Goal: Task Accomplishment & Management: Manage account settings

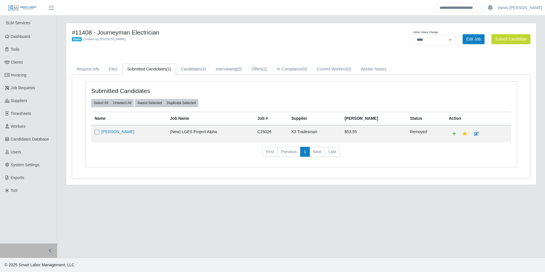
select select "****"
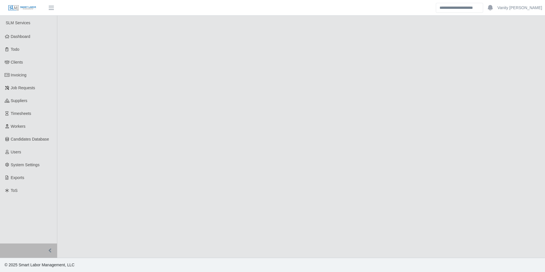
select select "****"
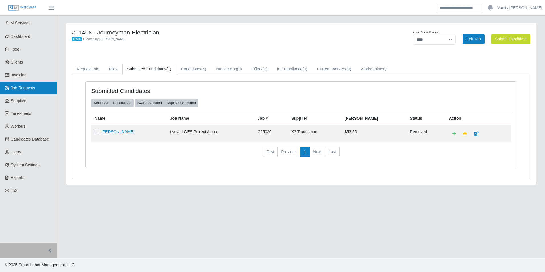
click at [16, 92] on link "Job Requests" at bounding box center [28, 87] width 57 height 13
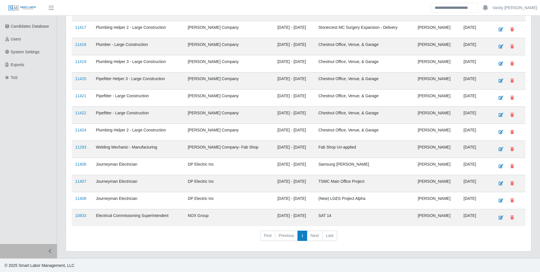
scroll to position [113, 0]
click at [77, 179] on link "11407" at bounding box center [80, 180] width 11 height 5
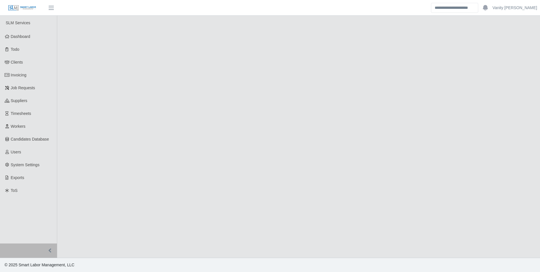
select select "****"
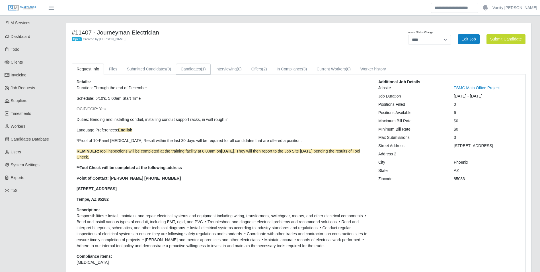
click at [182, 70] on link "Candidates (1)" at bounding box center [193, 69] width 35 height 11
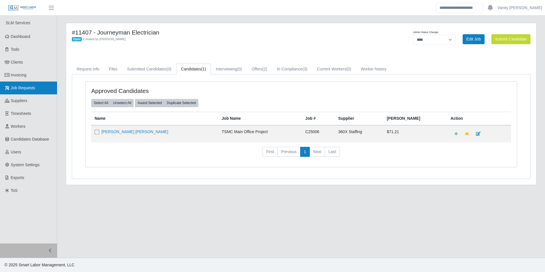
click at [12, 87] on span "Job Requests" at bounding box center [23, 87] width 24 height 5
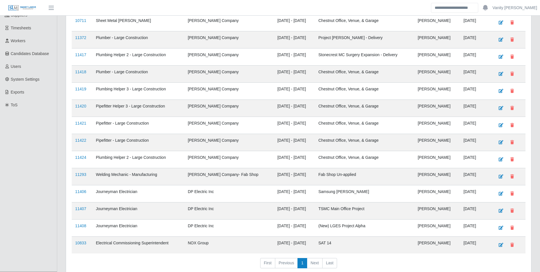
scroll to position [113, 0]
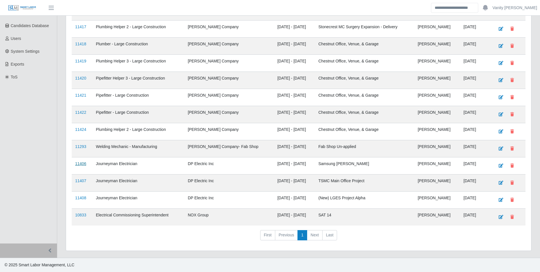
click at [81, 163] on link "11406" at bounding box center [80, 163] width 11 height 5
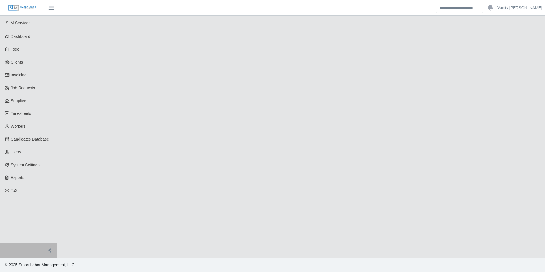
select select "****"
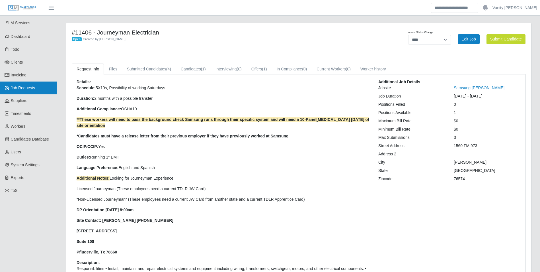
click at [29, 90] on span "Job Requests" at bounding box center [23, 87] width 24 height 5
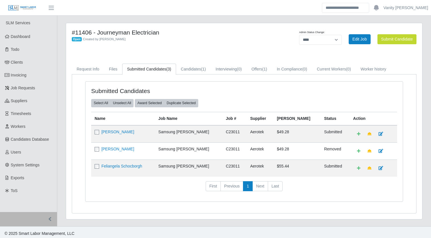
select select "****"
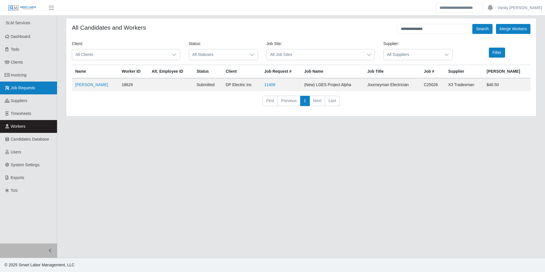
click at [28, 85] on span "Job Requests" at bounding box center [23, 87] width 24 height 5
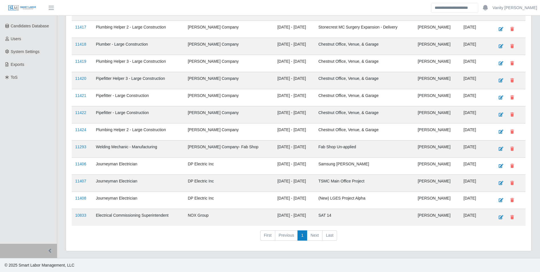
scroll to position [113, 0]
click at [80, 182] on link "11407" at bounding box center [80, 180] width 11 height 5
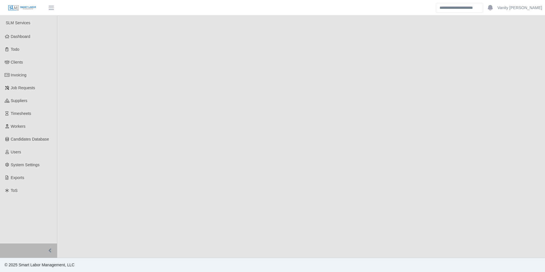
select select "****"
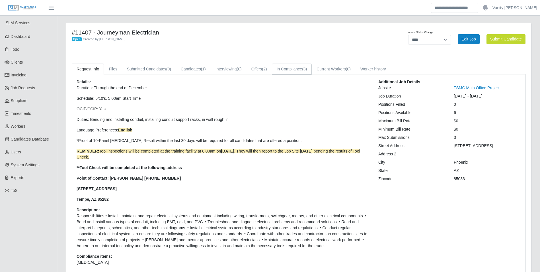
click at [285, 69] on link "In Compliance (3)" at bounding box center [292, 69] width 40 height 11
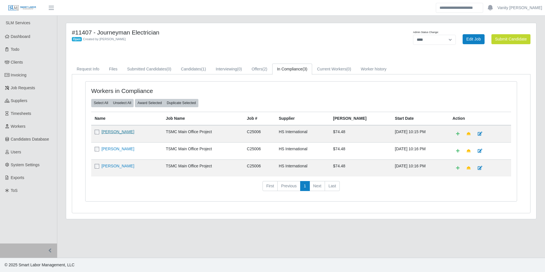
click at [106, 132] on link "Juan M Garcia" at bounding box center [117, 131] width 33 height 5
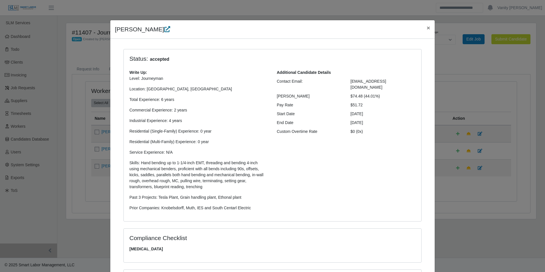
click at [164, 30] on icon at bounding box center [167, 29] width 6 height 6
click at [428, 26] on button "×" at bounding box center [428, 27] width 13 height 15
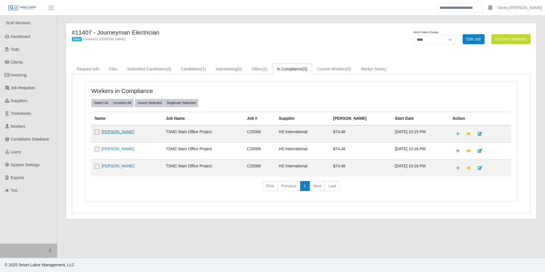
click at [123, 133] on link "Juan M Garcia" at bounding box center [117, 131] width 33 height 5
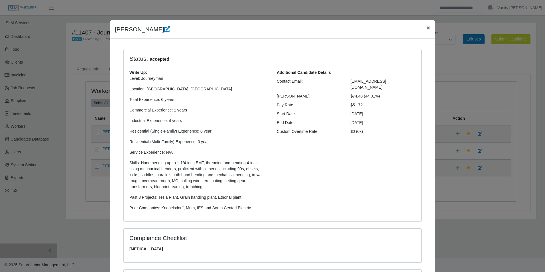
click at [426, 27] on span "×" at bounding box center [427, 27] width 3 height 7
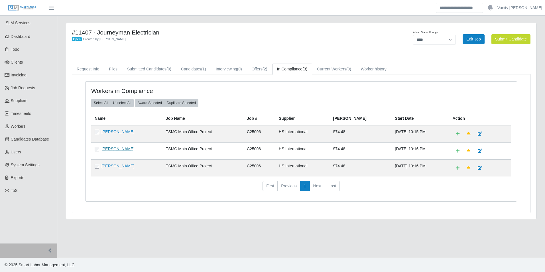
click at [116, 149] on link "Alian Renduele" at bounding box center [117, 148] width 33 height 5
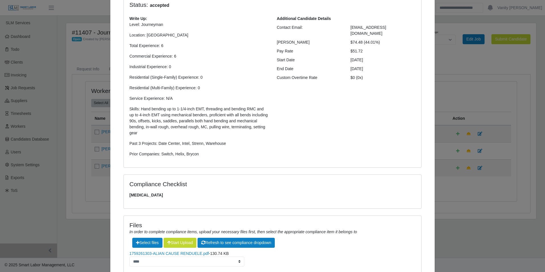
scroll to position [121, 0]
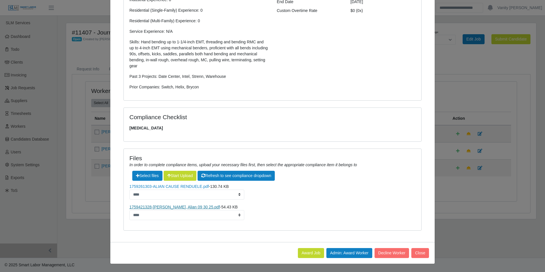
click at [158, 205] on link "1759421328-Cause Renduele, Alian 09 30 25.pdf" at bounding box center [174, 206] width 91 height 5
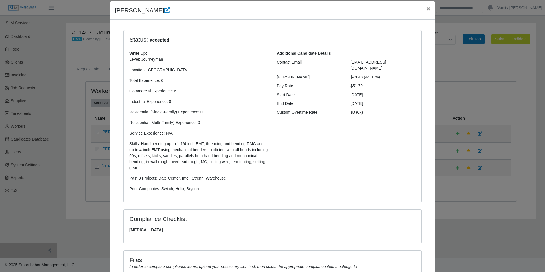
scroll to position [0, 0]
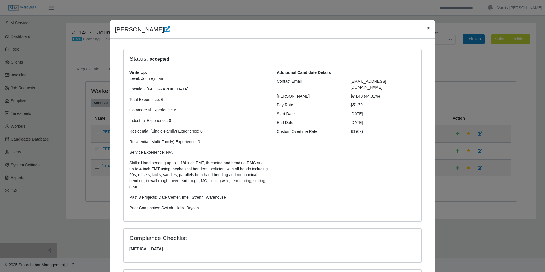
click at [426, 24] on span "×" at bounding box center [427, 27] width 3 height 7
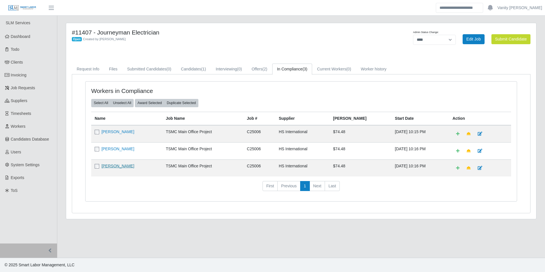
click at [114, 166] on link "Joseph Peters" at bounding box center [117, 165] width 33 height 5
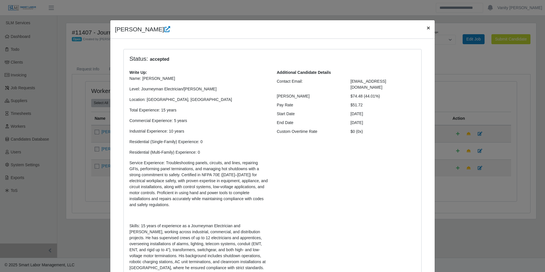
click at [426, 30] on span "×" at bounding box center [427, 27] width 3 height 7
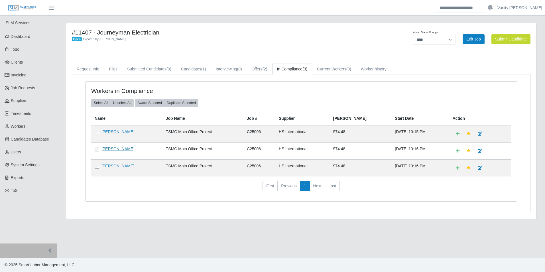
click at [109, 148] on link "Alian Renduele" at bounding box center [117, 148] width 33 height 5
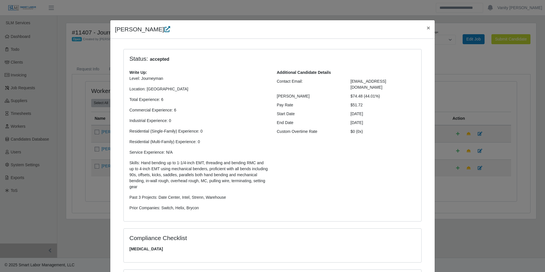
drag, startPoint x: 155, startPoint y: 30, endPoint x: 144, endPoint y: 37, distance: 13.3
click at [164, 30] on icon at bounding box center [167, 29] width 6 height 6
click at [423, 28] on button "×" at bounding box center [428, 27] width 13 height 15
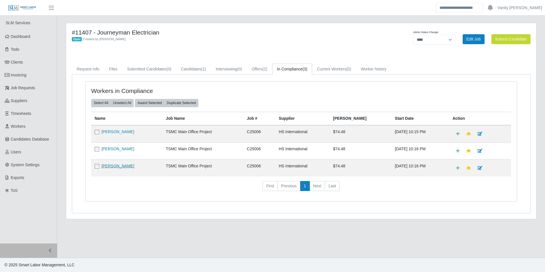
click at [114, 165] on link "Joseph Peters" at bounding box center [117, 165] width 33 height 5
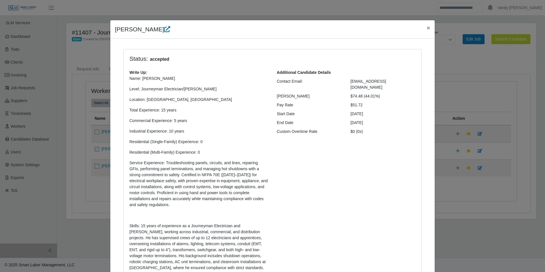
click at [164, 30] on icon at bounding box center [167, 29] width 6 height 6
click at [426, 25] on span "×" at bounding box center [427, 27] width 3 height 7
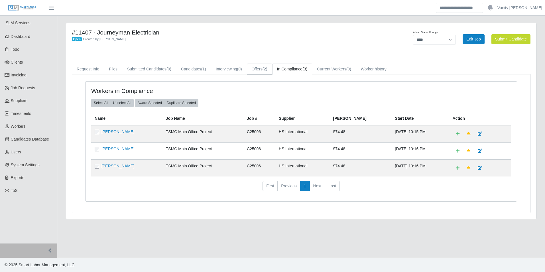
click at [266, 67] on span "(2)" at bounding box center [264, 69] width 5 height 5
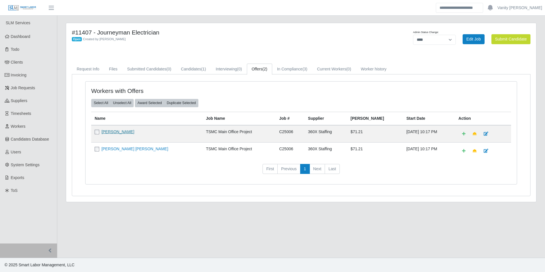
click at [131, 132] on link "Bo-Anthony Riestra" at bounding box center [117, 131] width 33 height 5
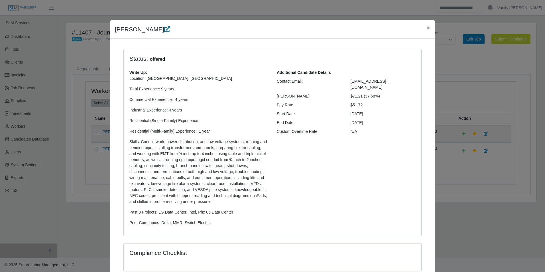
click at [170, 29] on icon at bounding box center [167, 29] width 6 height 6
click at [427, 26] on span "×" at bounding box center [427, 27] width 3 height 7
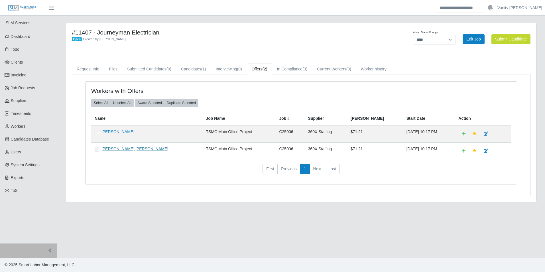
click at [116, 150] on link "Jonathan Alejandro Lopez Rubio" at bounding box center [134, 148] width 67 height 5
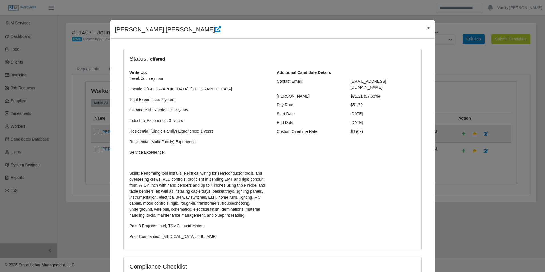
click at [427, 26] on span "×" at bounding box center [427, 27] width 3 height 7
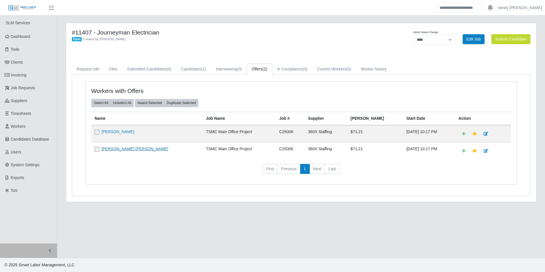
click at [130, 149] on link "Jonathan Alejandro Lopez Rubio" at bounding box center [134, 148] width 67 height 5
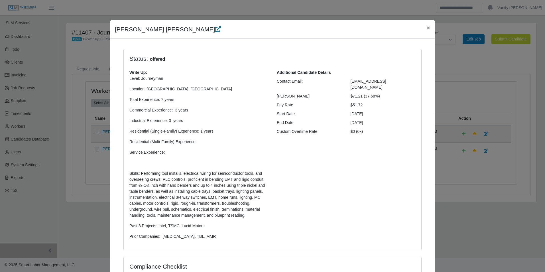
click at [215, 30] on icon at bounding box center [218, 29] width 6 height 6
click at [426, 27] on span "×" at bounding box center [427, 27] width 3 height 7
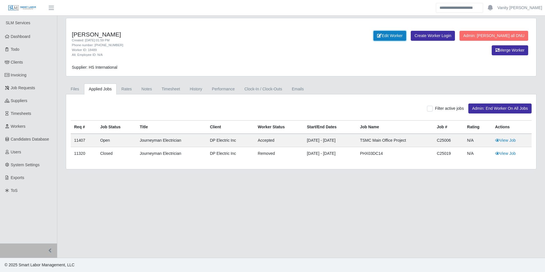
click at [373, 38] on link "Edit Worker" at bounding box center [389, 36] width 33 height 10
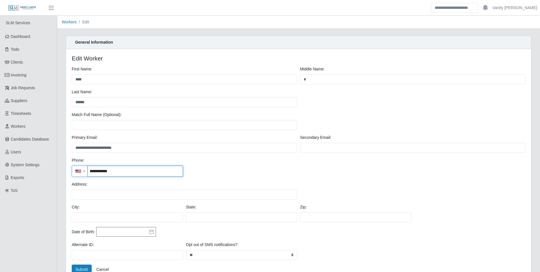
drag, startPoint x: 119, startPoint y: 171, endPoint x: 90, endPoint y: 169, distance: 29.4
click at [90, 169] on input "**********" at bounding box center [135, 171] width 95 height 11
drag, startPoint x: 138, startPoint y: 146, endPoint x: 69, endPoint y: 148, distance: 68.9
click at [69, 148] on div "**********" at bounding box center [298, 167] width 465 height 236
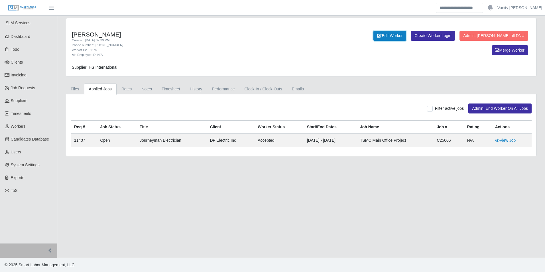
click at [373, 37] on link "Edit Worker" at bounding box center [389, 36] width 33 height 10
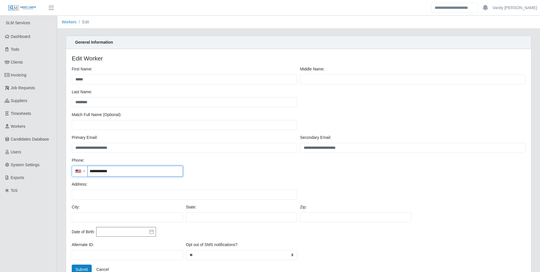
drag, startPoint x: 132, startPoint y: 172, endPoint x: 90, endPoint y: 171, distance: 42.8
click at [90, 171] on input "**********" at bounding box center [135, 171] width 95 height 11
drag, startPoint x: 126, startPoint y: 147, endPoint x: 73, endPoint y: 145, distance: 53.0
click at [73, 145] on input "**********" at bounding box center [185, 148] width 226 height 10
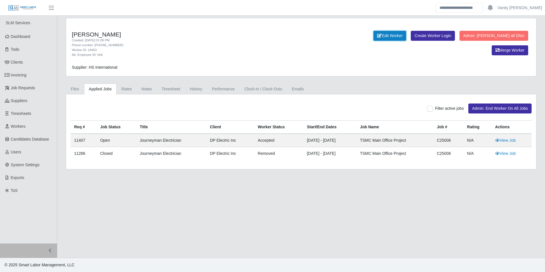
click at [373, 38] on link "Edit Worker" at bounding box center [389, 36] width 33 height 10
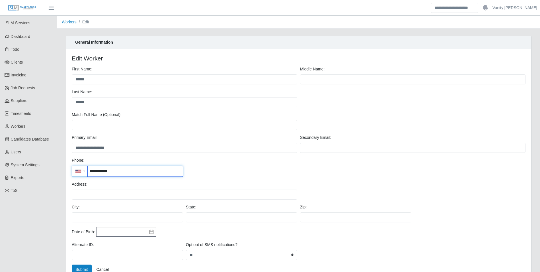
drag, startPoint x: 126, startPoint y: 173, endPoint x: 89, endPoint y: 175, distance: 37.9
click at [89, 175] on input "**********" at bounding box center [135, 171] width 95 height 11
drag, startPoint x: 136, startPoint y: 147, endPoint x: 74, endPoint y: 150, distance: 61.9
click at [74, 150] on input "**********" at bounding box center [185, 148] width 226 height 10
type input "**********"
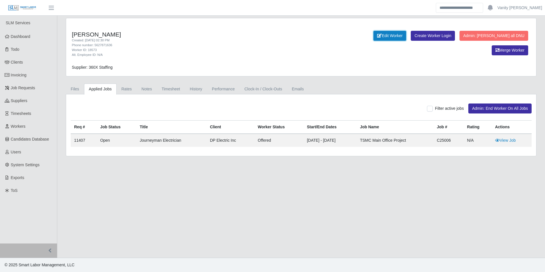
click at [375, 39] on link "Edit Worker" at bounding box center [389, 36] width 33 height 10
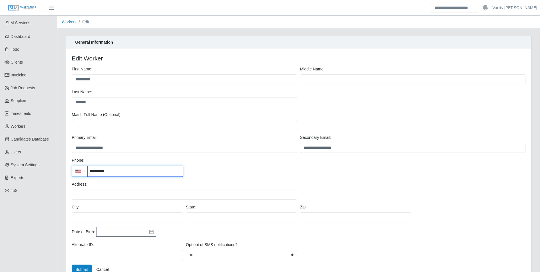
drag, startPoint x: 128, startPoint y: 169, endPoint x: 90, endPoint y: 169, distance: 38.7
click at [90, 169] on input "**********" at bounding box center [135, 171] width 95 height 11
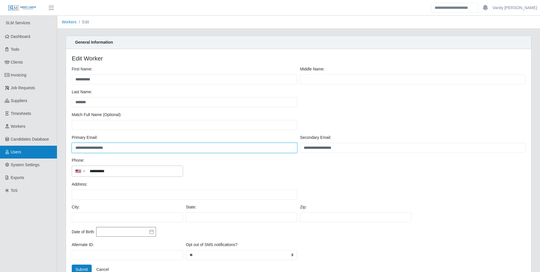
drag, startPoint x: 121, startPoint y: 149, endPoint x: 45, endPoint y: 150, distance: 76.3
click at [45, 150] on div "**********" at bounding box center [270, 182] width 540 height 333
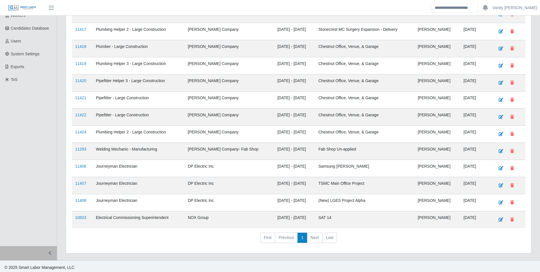
scroll to position [113, 0]
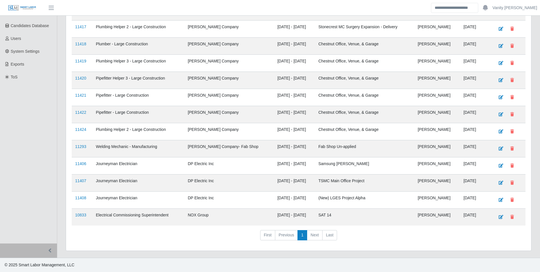
click at [81, 195] on td "11408" at bounding box center [82, 199] width 21 height 17
click at [82, 198] on link "11408" at bounding box center [80, 197] width 11 height 5
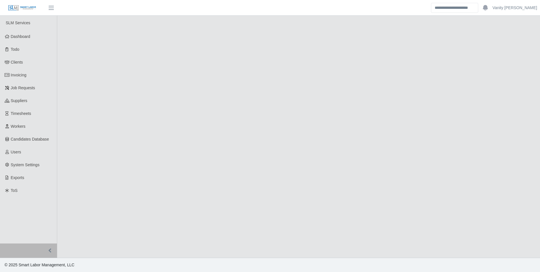
select select "****"
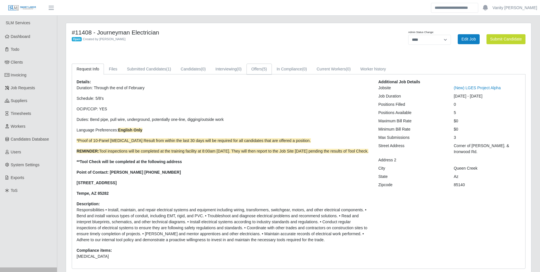
click at [257, 67] on link "Offers (5)" at bounding box center [259, 69] width 25 height 11
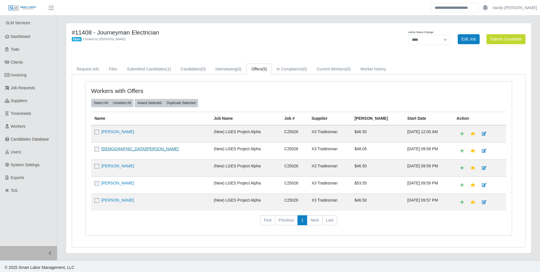
click at [120, 147] on link "[DEMOGRAPHIC_DATA][PERSON_NAME]" at bounding box center [139, 148] width 77 height 5
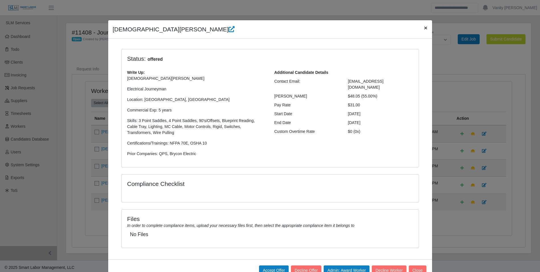
click at [424, 30] on span "×" at bounding box center [425, 27] width 3 height 7
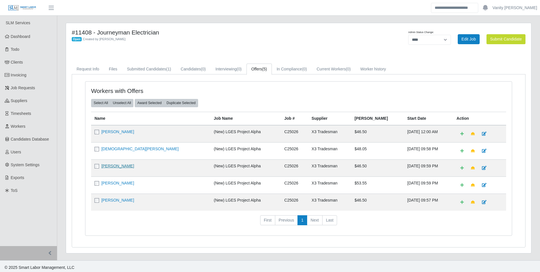
click at [117, 164] on link "[PERSON_NAME]" at bounding box center [117, 165] width 33 height 5
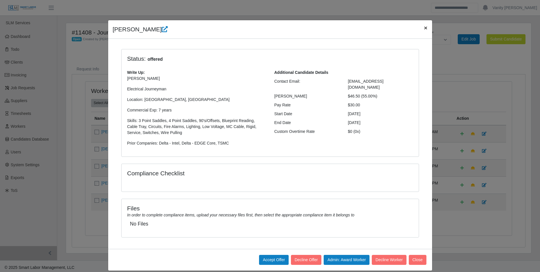
click at [424, 28] on span "×" at bounding box center [425, 27] width 3 height 7
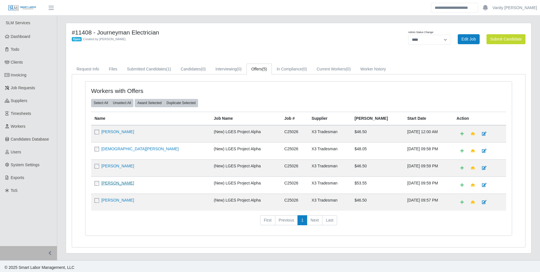
click at [120, 185] on link "Herbert James" at bounding box center [117, 183] width 33 height 5
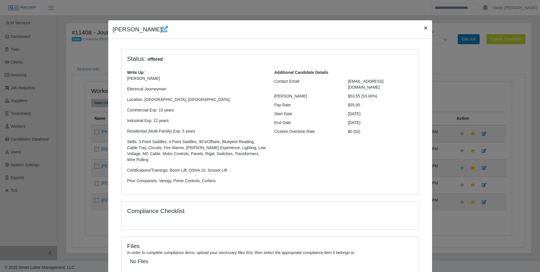
click at [424, 28] on span "×" at bounding box center [425, 27] width 3 height 7
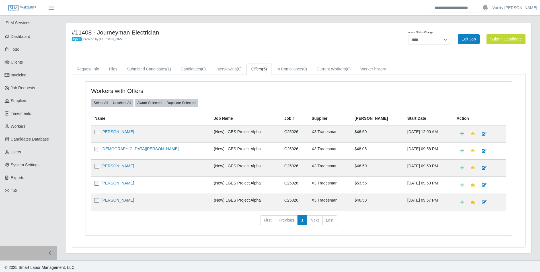
click at [121, 201] on link "Joshua Renteria" at bounding box center [117, 200] width 33 height 5
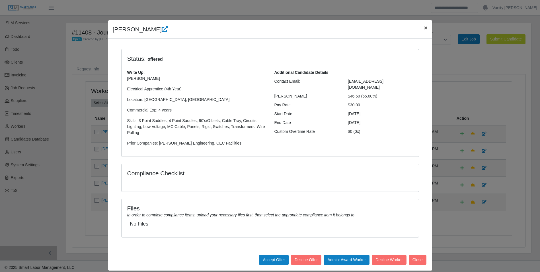
click at [424, 30] on span "×" at bounding box center [425, 27] width 3 height 7
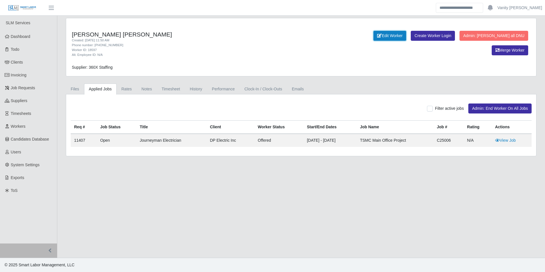
click at [373, 38] on link "Edit Worker" at bounding box center [389, 36] width 33 height 10
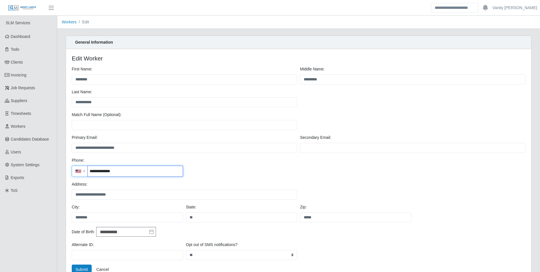
drag, startPoint x: 119, startPoint y: 170, endPoint x: 66, endPoint y: 171, distance: 53.0
click at [66, 171] on div "**********" at bounding box center [298, 167] width 465 height 236
drag, startPoint x: 143, startPoint y: 147, endPoint x: 75, endPoint y: 149, distance: 68.1
click at [75, 149] on input "**********" at bounding box center [185, 148] width 226 height 10
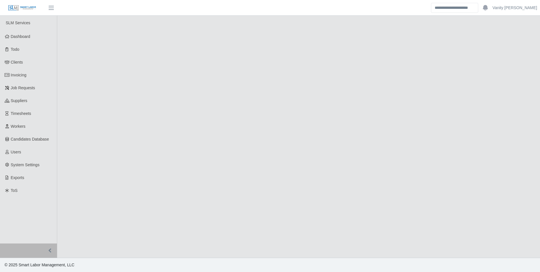
select select "****"
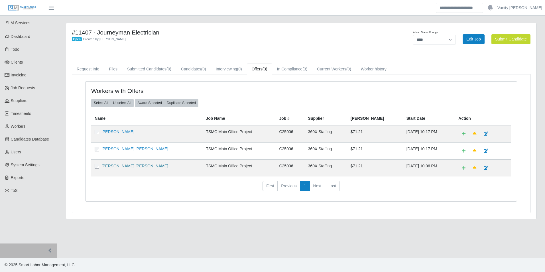
click at [120, 165] on link "Carlos Reyes lopez portillo" at bounding box center [134, 165] width 67 height 5
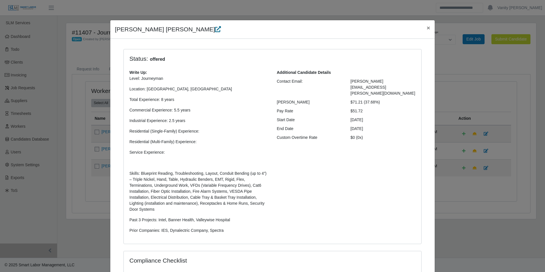
click at [215, 26] on link at bounding box center [218, 29] width 6 height 7
click at [426, 28] on span "×" at bounding box center [427, 27] width 3 height 7
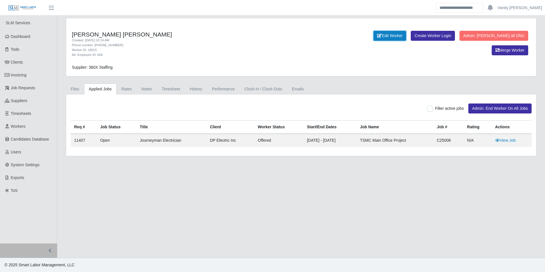
click at [373, 33] on link "Edit Worker" at bounding box center [389, 36] width 33 height 10
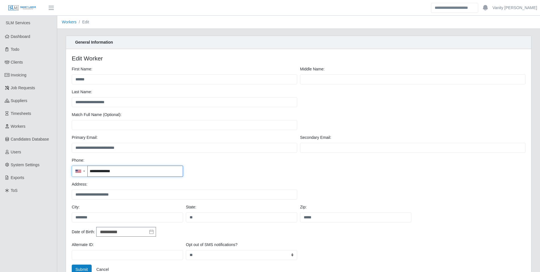
drag, startPoint x: 118, startPoint y: 171, endPoint x: 89, endPoint y: 175, distance: 29.5
click at [89, 174] on input "**********" at bounding box center [135, 171] width 95 height 11
drag, startPoint x: 136, startPoint y: 147, endPoint x: 68, endPoint y: 144, distance: 68.7
click at [68, 144] on div "**********" at bounding box center [298, 167] width 465 height 236
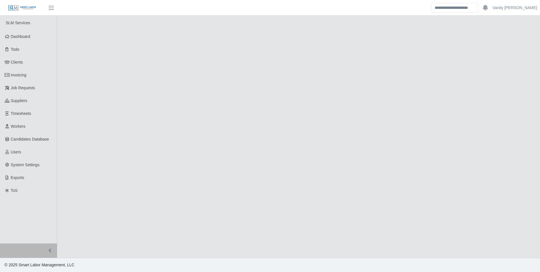
select select "****"
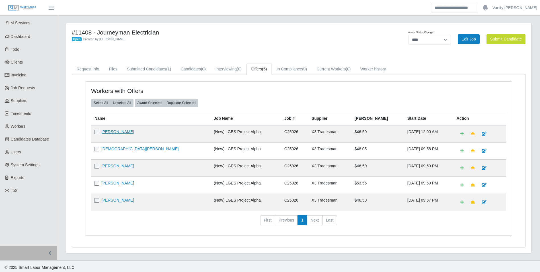
click at [112, 131] on link "Willson Kelly" at bounding box center [117, 131] width 33 height 5
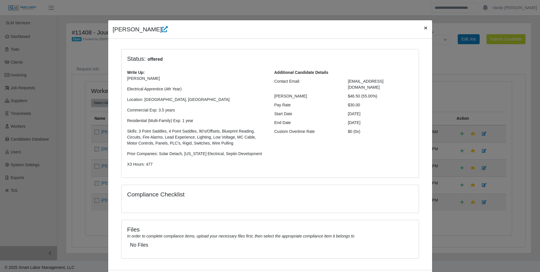
click at [424, 29] on span "×" at bounding box center [425, 27] width 3 height 7
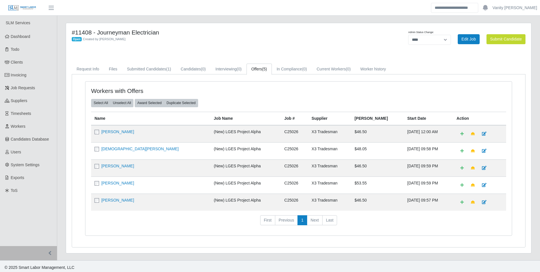
click at [114, 128] on td "Willson Kelly" at bounding box center [150, 133] width 119 height 17
click at [115, 133] on link "[PERSON_NAME]" at bounding box center [117, 131] width 33 height 5
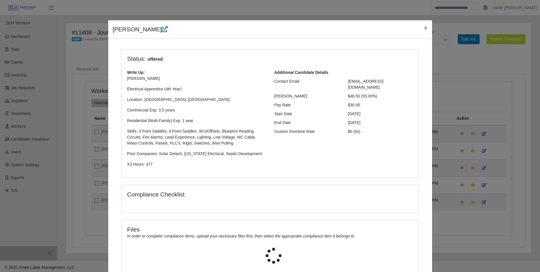
click at [162, 27] on icon at bounding box center [165, 29] width 6 height 6
click at [162, 28] on icon at bounding box center [165, 29] width 6 height 6
click at [424, 27] on span "×" at bounding box center [425, 27] width 3 height 7
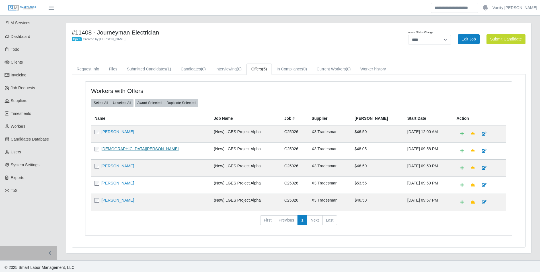
click at [108, 147] on link "Jesus Paramo" at bounding box center [139, 148] width 77 height 5
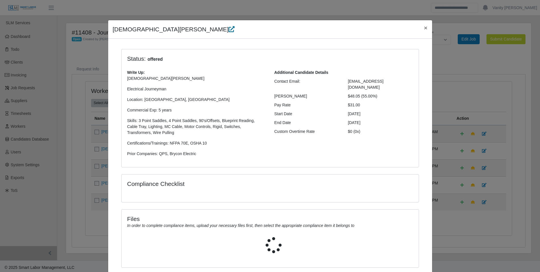
click at [229, 29] on icon at bounding box center [232, 29] width 6 height 6
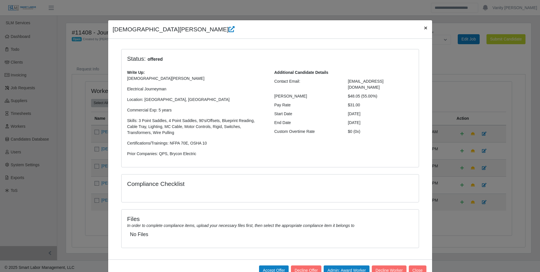
click at [421, 28] on button "×" at bounding box center [425, 27] width 13 height 15
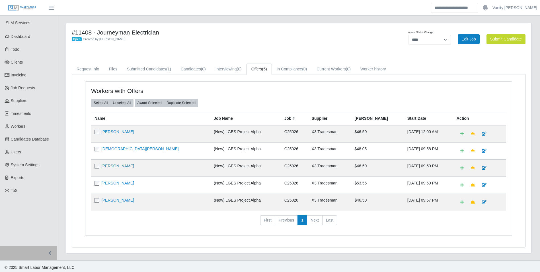
click at [107, 166] on link "Miguel Rojo" at bounding box center [117, 165] width 33 height 5
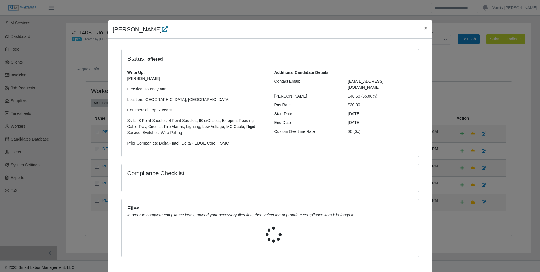
click at [162, 31] on icon at bounding box center [165, 29] width 6 height 6
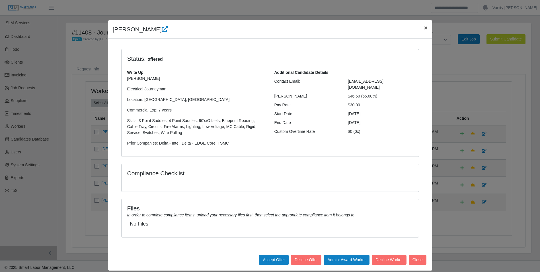
click at [424, 28] on span "×" at bounding box center [425, 27] width 3 height 7
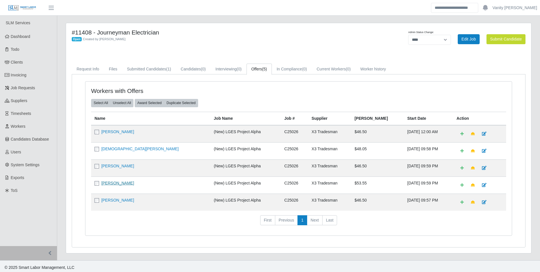
click at [117, 182] on link "Herbert James" at bounding box center [117, 183] width 33 height 5
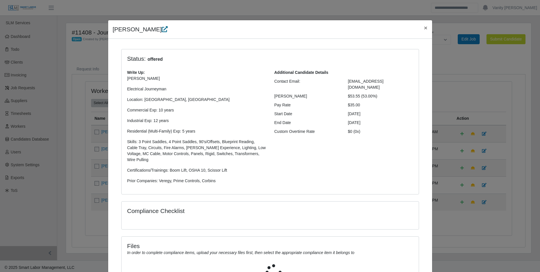
click at [162, 28] on icon at bounding box center [165, 29] width 6 height 6
click at [425, 28] on span "×" at bounding box center [425, 27] width 3 height 7
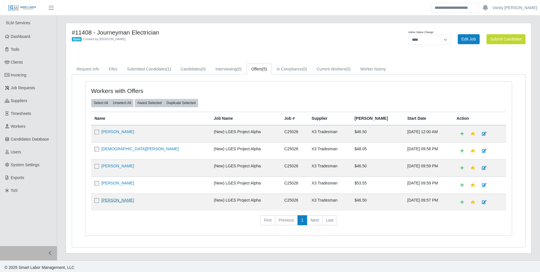
click at [113, 200] on link "Joshua Renteria" at bounding box center [117, 200] width 33 height 5
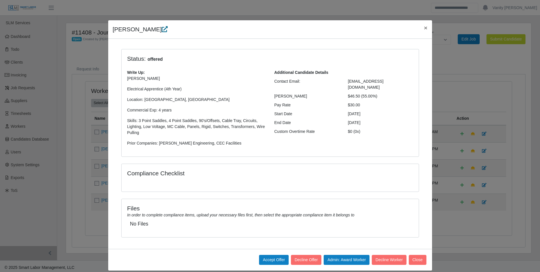
click at [162, 28] on icon at bounding box center [165, 29] width 6 height 6
click at [426, 26] on button "×" at bounding box center [425, 27] width 13 height 15
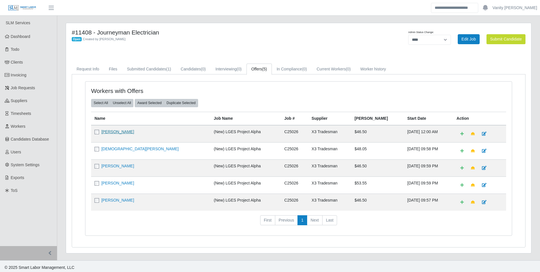
click at [118, 132] on link "Willson Kelly" at bounding box center [117, 131] width 33 height 5
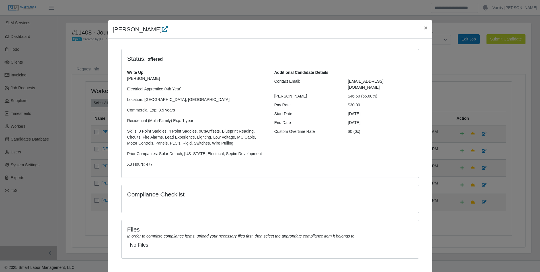
click at [162, 29] on icon at bounding box center [165, 29] width 6 height 6
click at [424, 28] on span "×" at bounding box center [425, 27] width 3 height 7
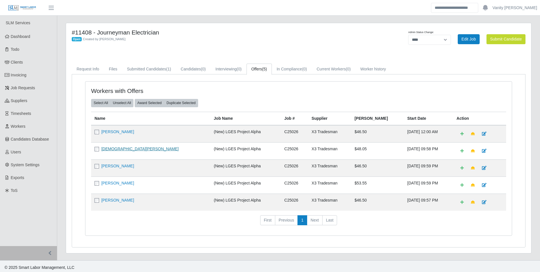
click at [115, 147] on link "Jesus Paramo" at bounding box center [139, 148] width 77 height 5
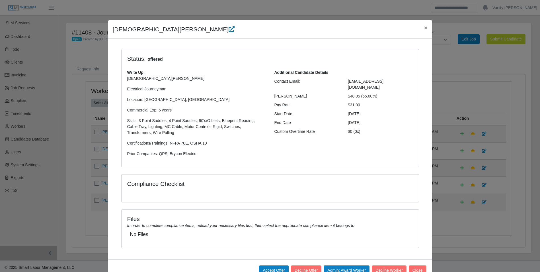
click at [229, 28] on icon at bounding box center [232, 29] width 6 height 6
click at [424, 28] on span "×" at bounding box center [425, 27] width 3 height 7
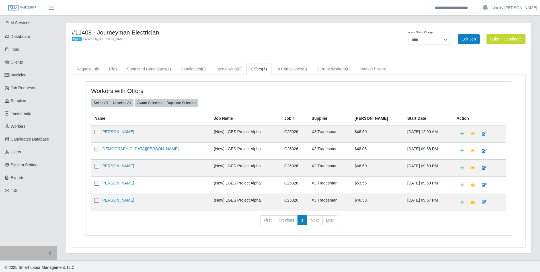
click at [116, 167] on link "Miguel Rojo" at bounding box center [117, 165] width 33 height 5
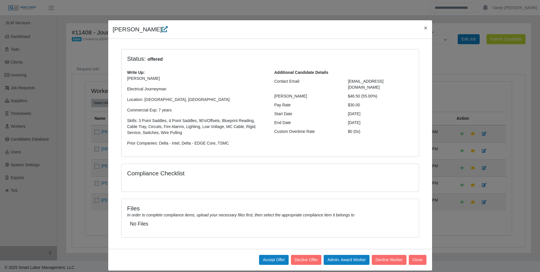
click at [162, 31] on icon at bounding box center [165, 29] width 6 height 6
click at [424, 29] on span "×" at bounding box center [425, 27] width 3 height 7
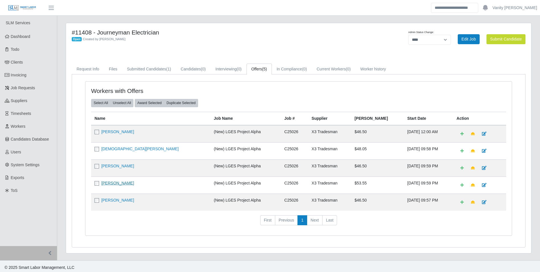
click at [111, 184] on link "Herbert James" at bounding box center [117, 183] width 33 height 5
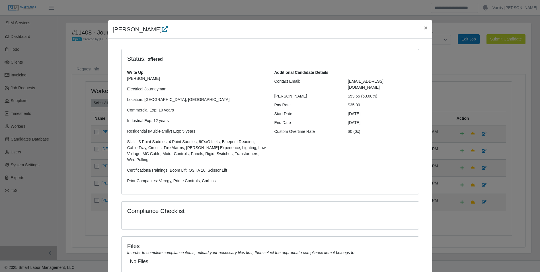
click at [162, 30] on icon at bounding box center [165, 29] width 6 height 6
click at [424, 28] on span "×" at bounding box center [425, 27] width 3 height 7
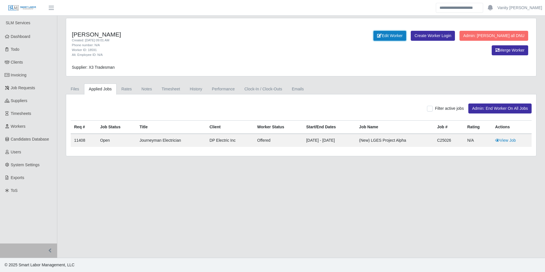
click at [373, 38] on link "Edit Worker" at bounding box center [389, 36] width 33 height 10
click at [373, 35] on link "Edit Worker" at bounding box center [389, 36] width 33 height 10
click at [373, 37] on link "Edit Worker" at bounding box center [389, 36] width 33 height 10
click at [378, 34] on link "Edit Worker" at bounding box center [389, 36] width 33 height 10
click at [373, 36] on link "Edit Worker" at bounding box center [389, 36] width 33 height 10
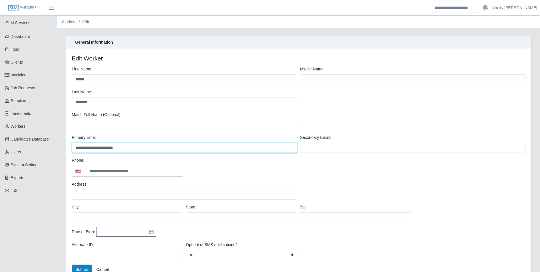
drag, startPoint x: 146, startPoint y: 146, endPoint x: 73, endPoint y: 148, distance: 72.9
click at [73, 148] on input "**********" at bounding box center [185, 148] width 226 height 10
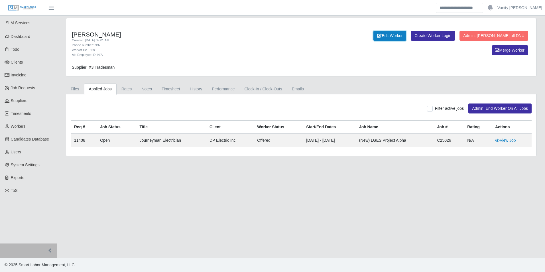
click at [373, 34] on link "Edit Worker" at bounding box center [389, 36] width 33 height 10
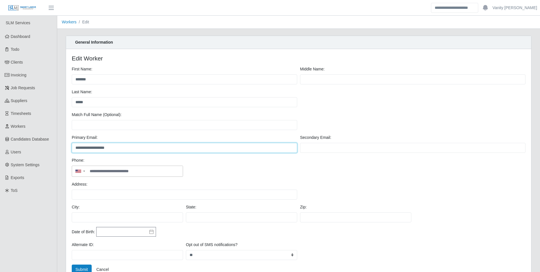
drag, startPoint x: 134, startPoint y: 148, endPoint x: 75, endPoint y: 148, distance: 59.2
click at [75, 148] on input "**********" at bounding box center [185, 148] width 226 height 10
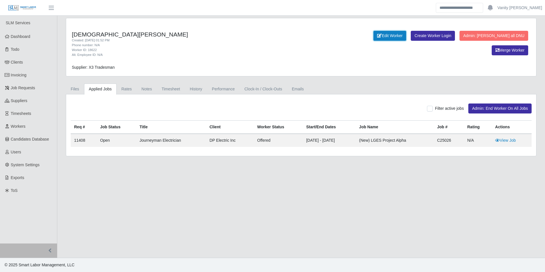
click at [373, 36] on link "Edit Worker" at bounding box center [389, 36] width 33 height 10
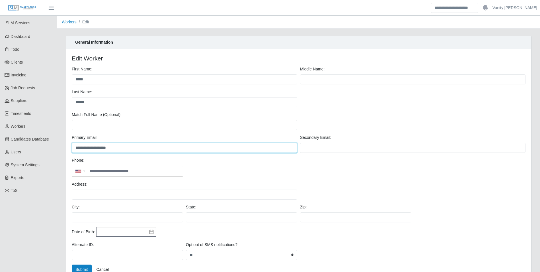
drag, startPoint x: 125, startPoint y: 146, endPoint x: 71, endPoint y: 144, distance: 53.9
click at [71, 144] on div "**********" at bounding box center [184, 143] width 228 height 18
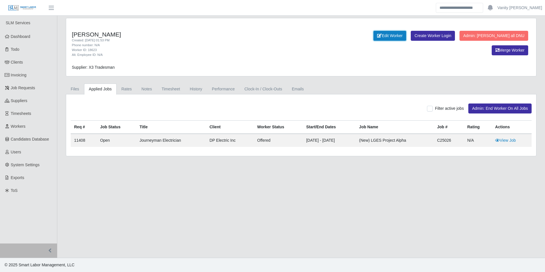
click at [373, 32] on link "Edit Worker" at bounding box center [389, 36] width 33 height 10
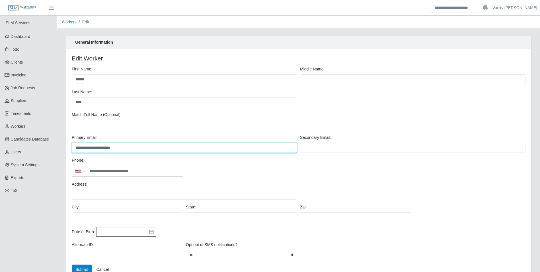
drag, startPoint x: 136, startPoint y: 148, endPoint x: 75, endPoint y: 148, distance: 60.4
click at [74, 148] on input "**********" at bounding box center [185, 148] width 226 height 10
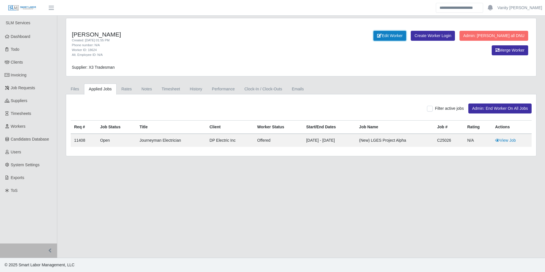
click at [373, 35] on link "Edit Worker" at bounding box center [389, 36] width 33 height 10
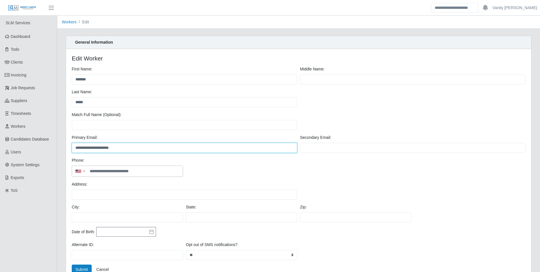
drag, startPoint x: 130, startPoint y: 149, endPoint x: 75, endPoint y: 148, distance: 54.7
click at [75, 148] on input "**********" at bounding box center [185, 148] width 226 height 10
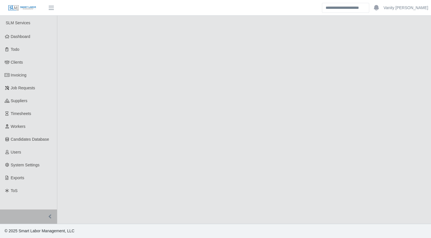
select select "****"
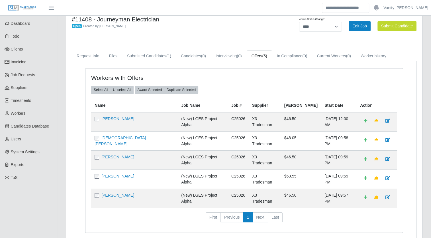
scroll to position [35, 0]
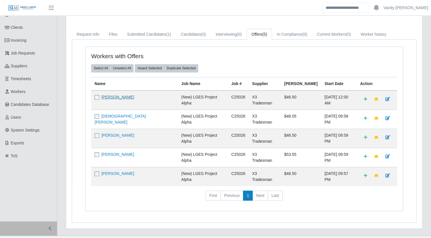
click at [118, 96] on link "[PERSON_NAME]" at bounding box center [117, 97] width 33 height 5
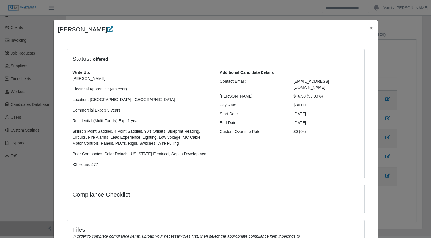
click at [107, 32] on icon at bounding box center [110, 29] width 6 height 6
click at [369, 26] on span "×" at bounding box center [370, 27] width 3 height 7
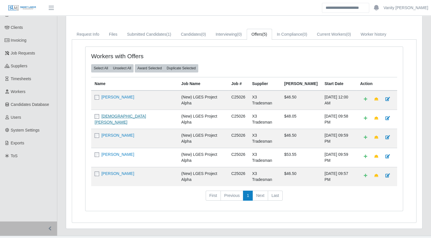
click at [118, 114] on link "Jesus Paramo" at bounding box center [121, 119] width 52 height 11
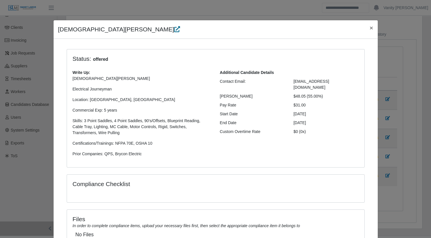
click at [174, 30] on icon at bounding box center [177, 29] width 6 height 6
click at [369, 30] on span "×" at bounding box center [370, 27] width 3 height 7
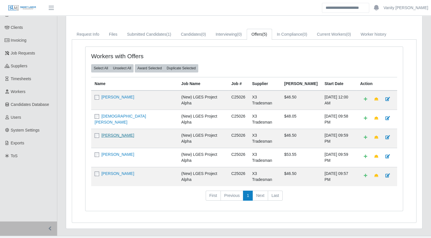
click at [114, 133] on link "Miguel Rojo" at bounding box center [117, 135] width 33 height 5
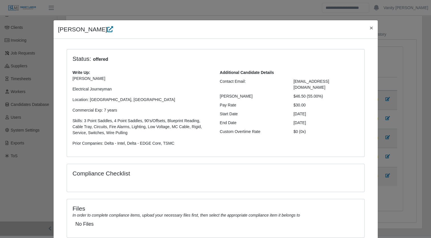
click at [107, 31] on icon at bounding box center [110, 29] width 6 height 6
click at [366, 27] on button "×" at bounding box center [371, 27] width 13 height 15
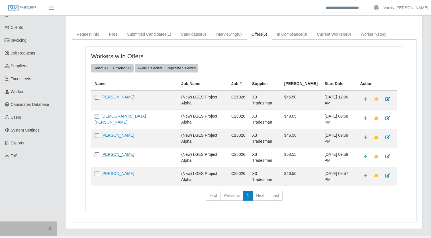
click at [117, 152] on link "Herbert James" at bounding box center [117, 154] width 33 height 5
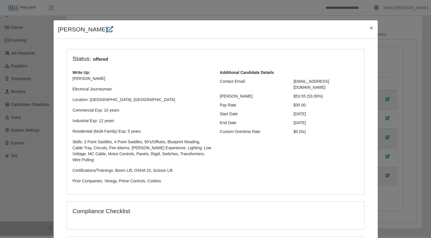
click at [107, 31] on icon at bounding box center [110, 29] width 6 height 6
click at [369, 30] on span "×" at bounding box center [370, 27] width 3 height 7
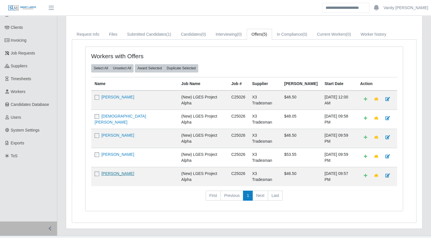
click at [122, 171] on link "Joshua Renteria" at bounding box center [117, 173] width 33 height 5
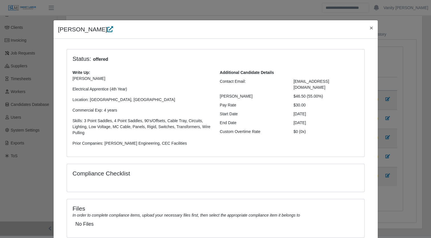
click at [107, 30] on icon at bounding box center [110, 29] width 6 height 6
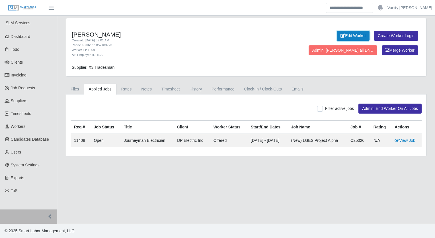
click at [337, 34] on link "Edit Worker" at bounding box center [353, 36] width 33 height 10
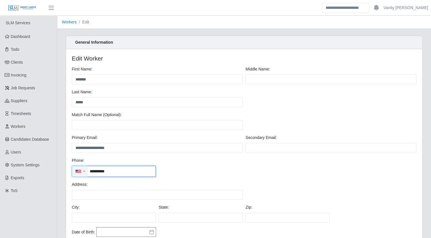
drag, startPoint x: 129, startPoint y: 171, endPoint x: 87, endPoint y: 171, distance: 41.9
click at [87, 171] on div "**********" at bounding box center [114, 170] width 84 height 11
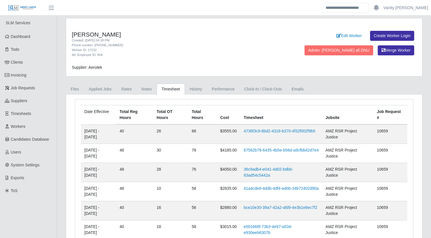
scroll to position [85, 0]
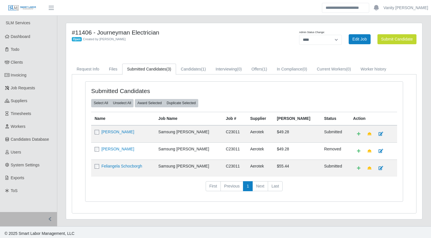
select select "****"
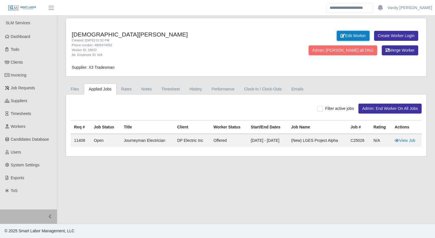
click at [337, 37] on link "Edit Worker" at bounding box center [353, 36] width 33 height 10
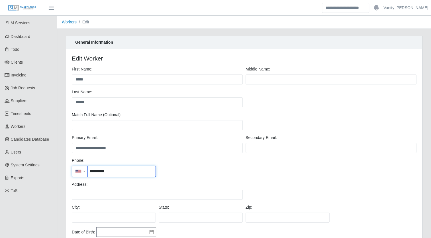
drag, startPoint x: 127, startPoint y: 170, endPoint x: 88, endPoint y: 170, distance: 39.0
click at [88, 170] on input "**********" at bounding box center [122, 171] width 68 height 11
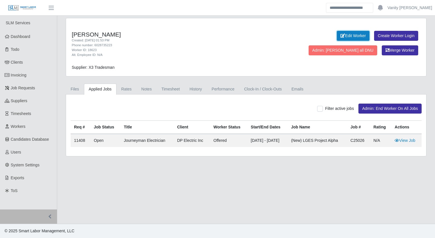
click at [337, 34] on link "Edit Worker" at bounding box center [353, 36] width 33 height 10
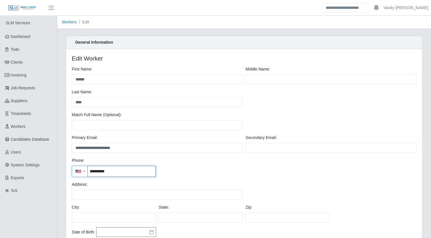
drag, startPoint x: 128, startPoint y: 172, endPoint x: 89, endPoint y: 171, distance: 39.3
click at [89, 171] on input "**********" at bounding box center [122, 171] width 68 height 11
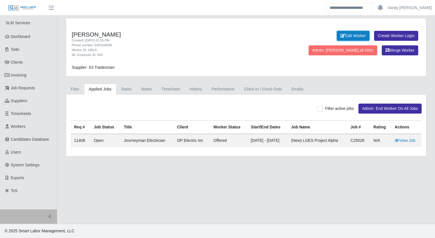
click at [337, 36] on link "Edit Worker" at bounding box center [353, 36] width 33 height 10
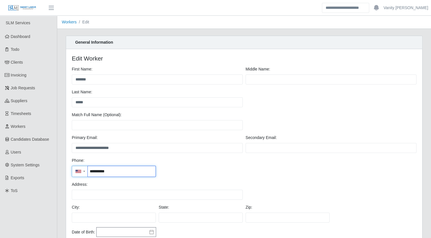
drag, startPoint x: 121, startPoint y: 173, endPoint x: 88, endPoint y: 175, distance: 33.1
click at [88, 175] on input "**********" at bounding box center [122, 171] width 68 height 11
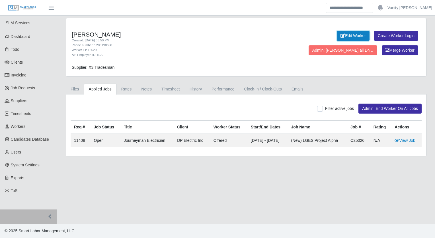
click at [337, 37] on link "Edit Worker" at bounding box center [353, 36] width 33 height 10
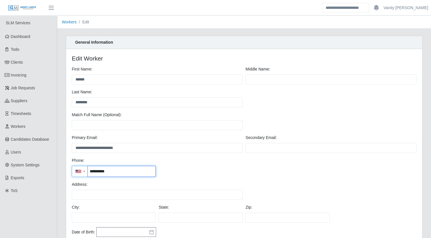
drag, startPoint x: 115, startPoint y: 169, endPoint x: 81, endPoint y: 163, distance: 34.6
click at [81, 163] on div "**********" at bounding box center [113, 166] width 87 height 19
